Goal: Task Accomplishment & Management: Manage account settings

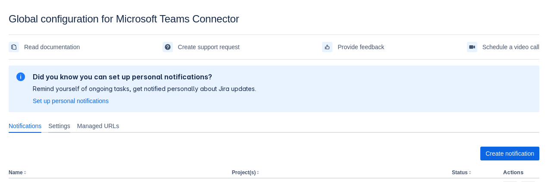
click at [64, 131] on div "Settings" at bounding box center [59, 126] width 29 height 14
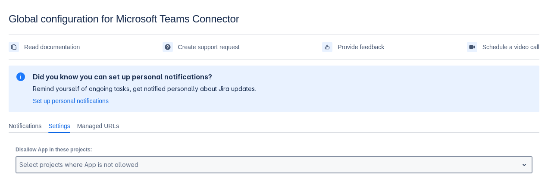
scroll to position [84, 0]
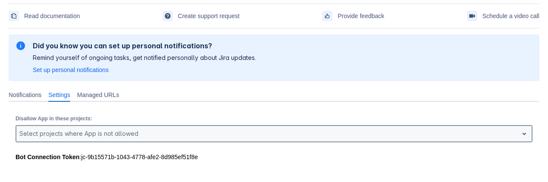
click at [62, 142] on div ", multiple selections available, Select projects where App is not allowed" at bounding box center [274, 133] width 517 height 17
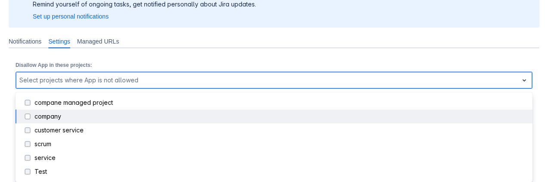
click at [42, 118] on div "company" at bounding box center [280, 116] width 492 height 9
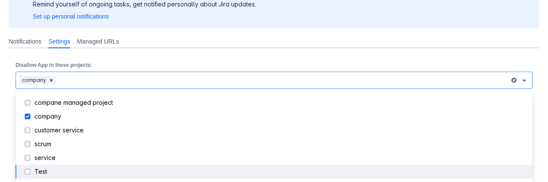
scroll to position [31, 0]
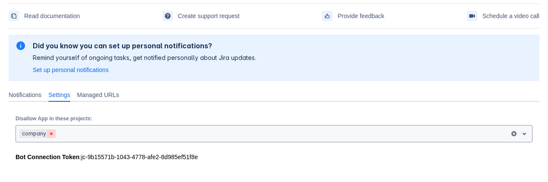
click at [51, 136] on span "Clear" at bounding box center [51, 133] width 7 height 7
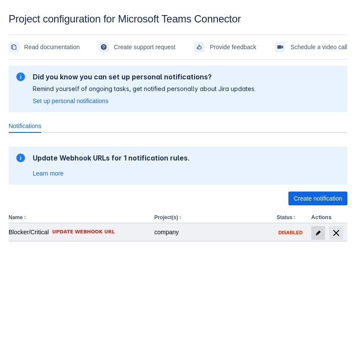
click at [315, 231] on span "edit" at bounding box center [318, 232] width 7 height 7
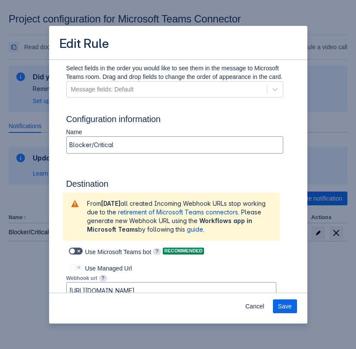
scroll to position [452, 0]
